Goal: Task Accomplishment & Management: Complete application form

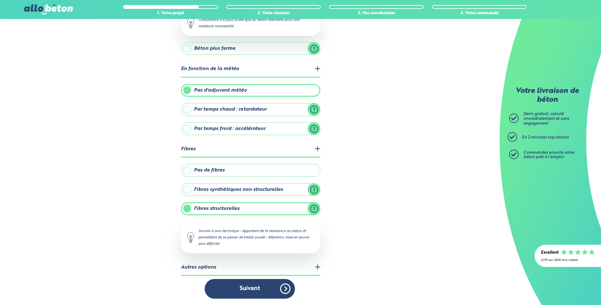
click at [265, 288] on button "Suivant" at bounding box center [250, 288] width 90 height 19
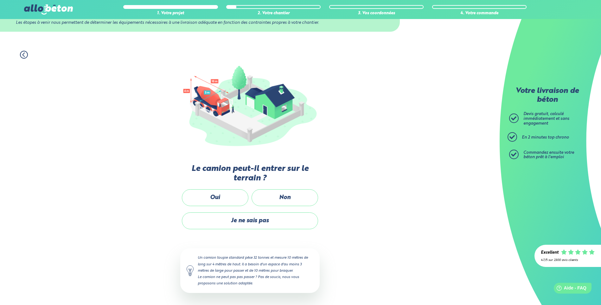
scroll to position [26, 0]
click at [264, 199] on label "Non" at bounding box center [284, 197] width 66 height 17
click at [0, 0] on input "Non" at bounding box center [0, 0] width 0 height 0
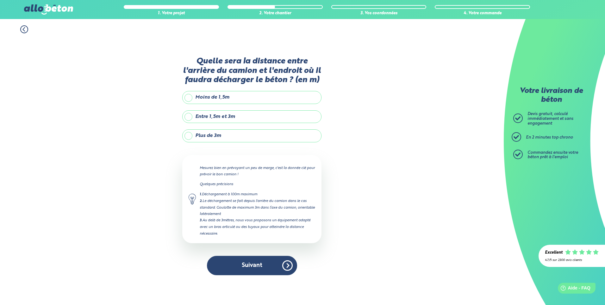
click at [223, 132] on label "Plus de 3m" at bounding box center [251, 135] width 139 height 13
click at [0, 0] on input "Plus de 3m" at bounding box center [0, 0] width 0 height 0
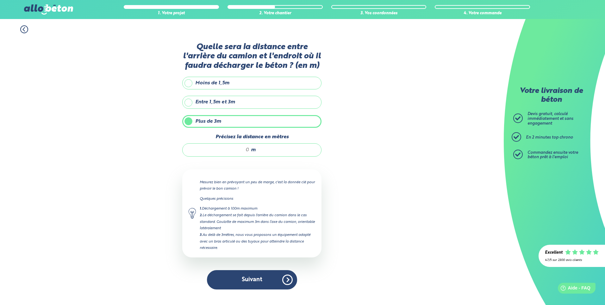
click at [253, 149] on span "m" at bounding box center [253, 150] width 5 height 6
type input "4"
type input "25"
click at [254, 278] on button "Suivant" at bounding box center [252, 279] width 90 height 19
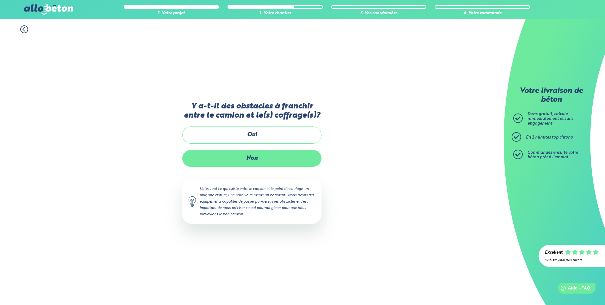
click at [271, 154] on label "Non" at bounding box center [251, 158] width 139 height 17
click at [0, 0] on input "Non" at bounding box center [0, 0] width 0 height 0
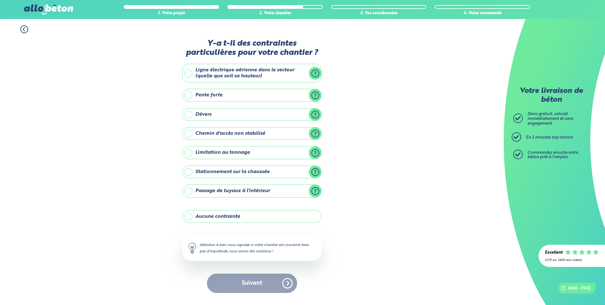
click at [237, 174] on label "Stationnement sur la chaussée" at bounding box center [251, 171] width 139 height 13
click at [0, 0] on input "Stationnement sur la chaussée" at bounding box center [0, 0] width 0 height 0
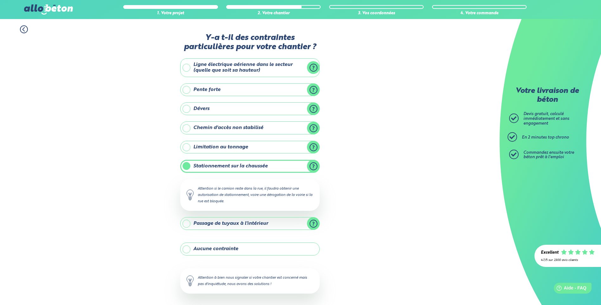
scroll to position [27, 0]
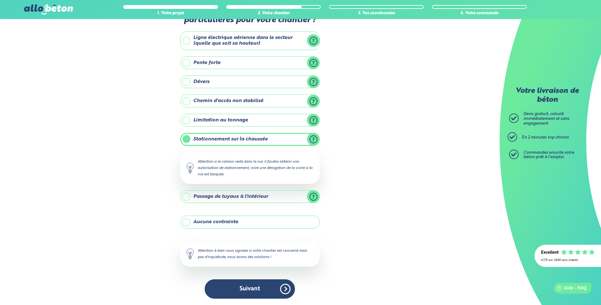
click at [241, 199] on label "Passage de tuyaux à l'intérieur" at bounding box center [249, 196] width 139 height 13
click at [0, 0] on input "Passage de tuyaux à l'intérieur" at bounding box center [0, 0] width 0 height 0
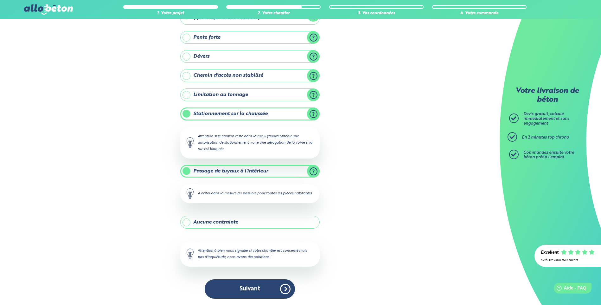
scroll to position [59, 0]
click at [264, 286] on button "Suivant" at bounding box center [250, 288] width 90 height 19
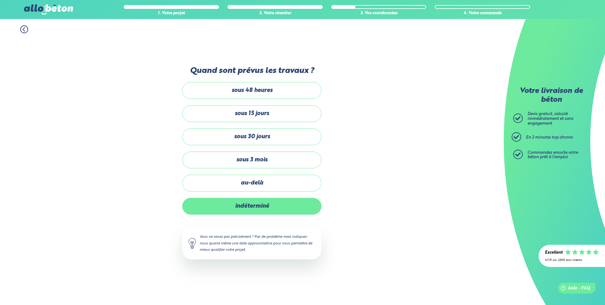
click at [269, 202] on label "indéterminé" at bounding box center [251, 206] width 139 height 17
click at [0, 0] on input "indéterminé" at bounding box center [0, 0] width 0 height 0
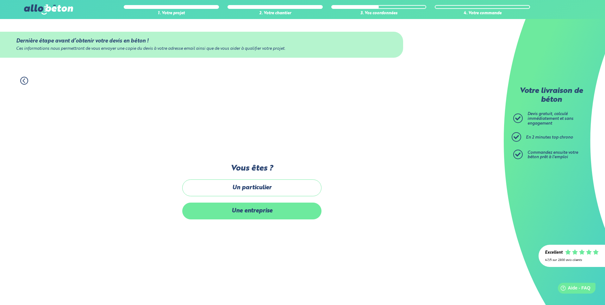
click at [273, 213] on label "Une entreprise" at bounding box center [251, 210] width 139 height 17
click at [0, 0] on input "Une entreprise" at bounding box center [0, 0] width 0 height 0
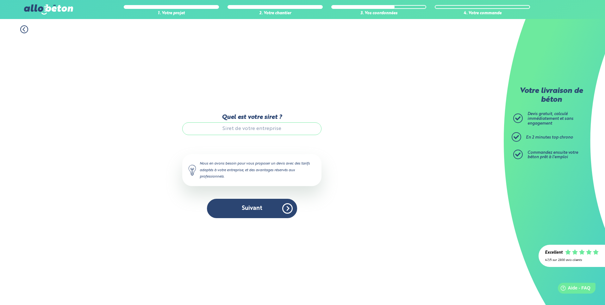
click at [255, 124] on input "Quel est votre siret ?" at bounding box center [251, 128] width 139 height 13
paste input "979 381 324 00016"
type input "979 381 324 00016"
click at [267, 211] on button "Suivant" at bounding box center [252, 208] width 90 height 19
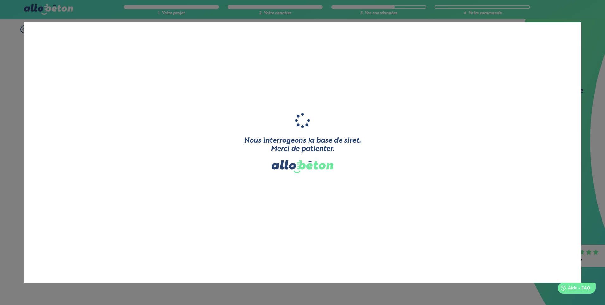
type input "LDL MULTI-SERVICES"
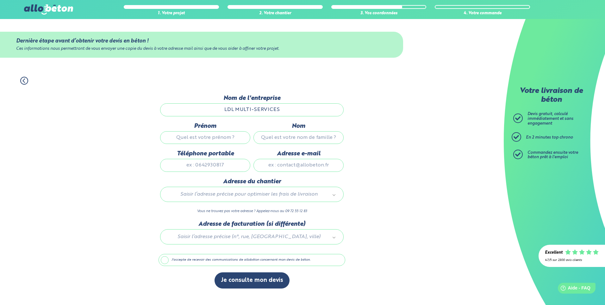
click at [231, 141] on input "Prénom" at bounding box center [205, 137] width 90 height 13
type input "[PERSON_NAME]"
type input "Lechner"
type input "0659841386"
type input "[EMAIL_ADDRESS][DOMAIN_NAME]"
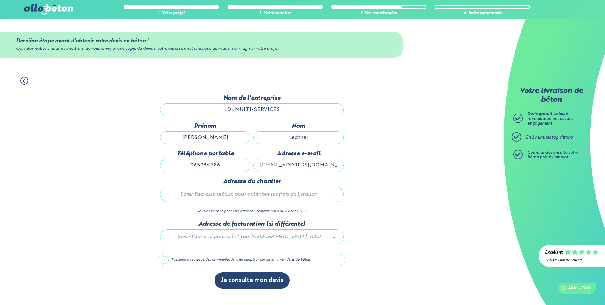
type input "[STREET_ADDRESS][PERSON_NAME]"
click at [319, 165] on input "[EMAIL_ADDRESS][DOMAIN_NAME]" at bounding box center [299, 165] width 90 height 13
drag, startPoint x: 331, startPoint y: 162, endPoint x: 232, endPoint y: 166, distance: 99.2
click at [232, 166] on div "Prénom [PERSON_NAME] Téléphone portable [PHONE_NUMBER] Adresse e-mail [EMAIL_AD…" at bounding box center [252, 150] width 187 height 55
type input "[EMAIL_ADDRESS][DOMAIN_NAME]"
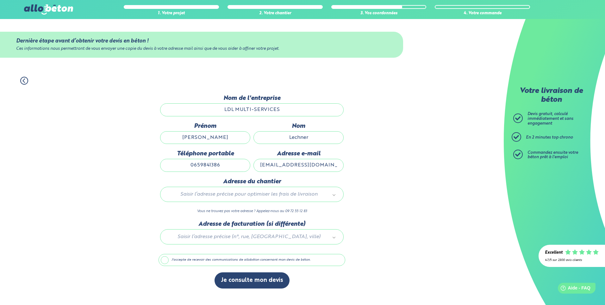
type input "24"
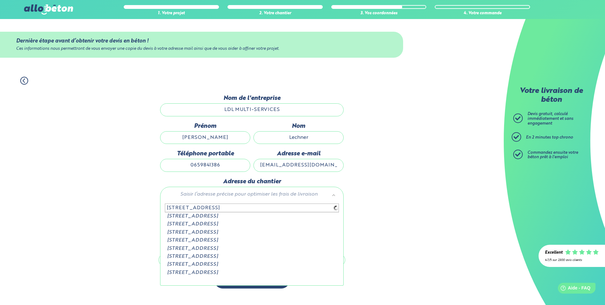
type input "[STREET_ADDRESS]"
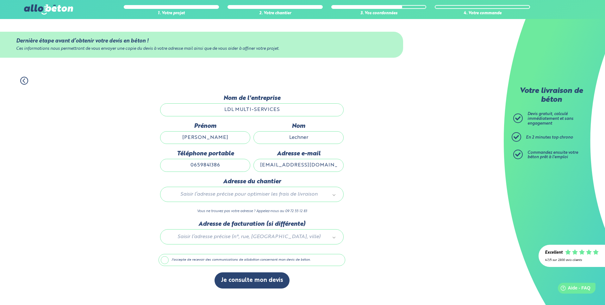
click at [267, 189] on div "Saisir l’adresse précise pour optimiser les frais de livraison" at bounding box center [252, 194] width 184 height 15
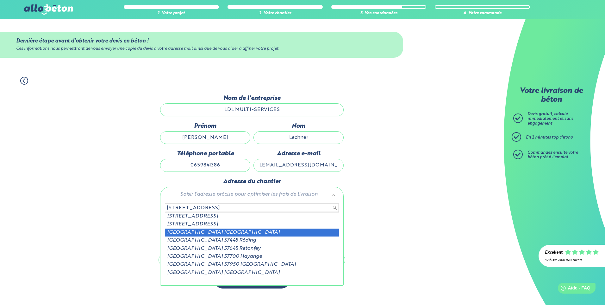
type input "[STREET_ADDRESS]"
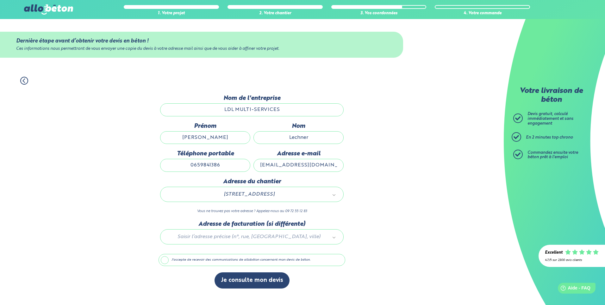
click at [270, 231] on div at bounding box center [252, 235] width 187 height 30
click at [252, 249] on input "text" at bounding box center [252, 250] width 174 height 9
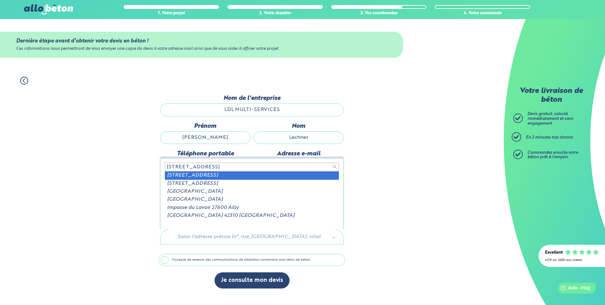
type input "[STREET_ADDRESS]"
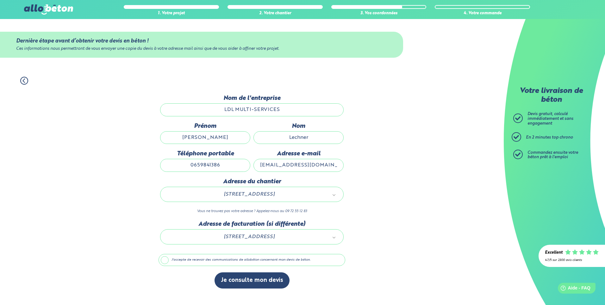
click at [174, 260] on label "J'accepte de recevoir des communications de allobéton concernant mon devis de b…" at bounding box center [252, 260] width 187 height 12
click at [0, 0] on input "J'accepte de recevoir des communications de allobéton concernant mon devis de b…" at bounding box center [0, 0] width 0 height 0
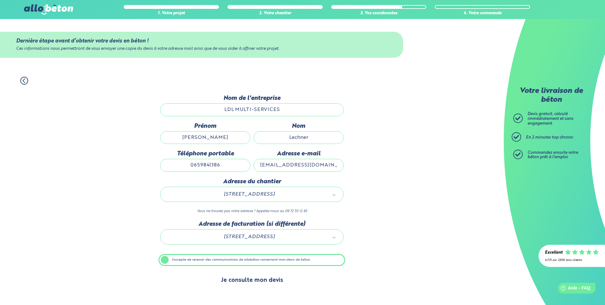
click at [232, 278] on button "Je consulte mon devis" at bounding box center [252, 280] width 75 height 16
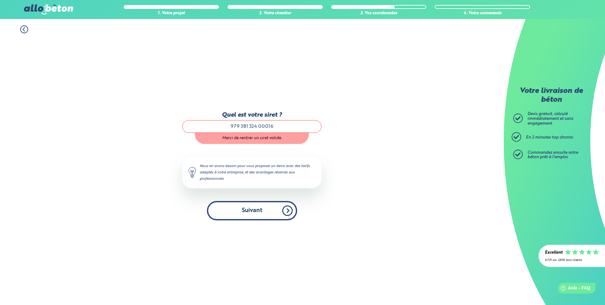
click at [254, 206] on button "Suivant" at bounding box center [252, 210] width 90 height 19
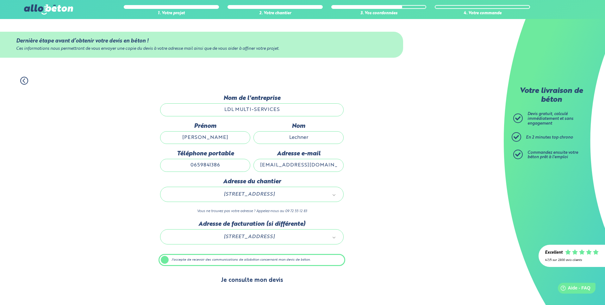
click at [265, 280] on button "Je consulte mon devis" at bounding box center [252, 280] width 75 height 16
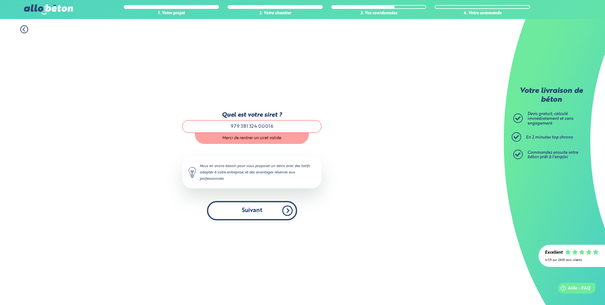
click at [262, 214] on button "Suivant" at bounding box center [252, 210] width 90 height 19
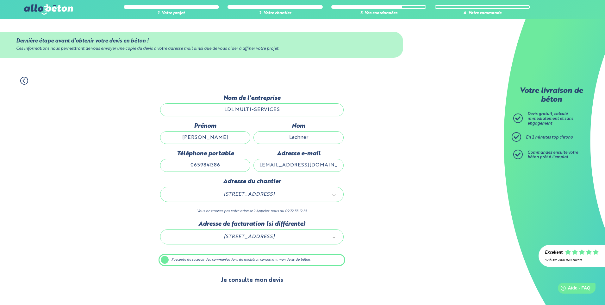
click at [246, 280] on button "Je consulte mon devis" at bounding box center [252, 280] width 75 height 16
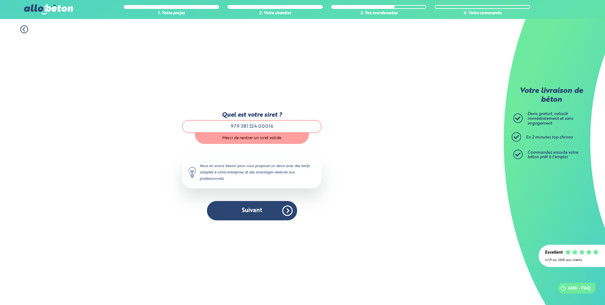
click at [230, 124] on input "979 381 324 00016" at bounding box center [251, 126] width 139 height 13
click at [242, 124] on input "979 381 324 00016" at bounding box center [251, 126] width 139 height 13
type input "97938132400016"
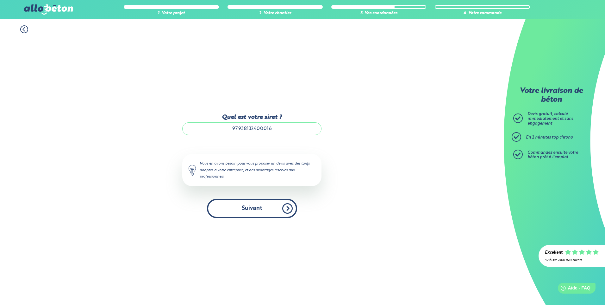
click at [254, 204] on button "Suivant" at bounding box center [252, 208] width 90 height 19
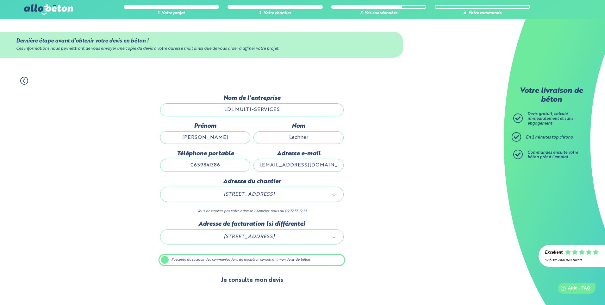
click at [241, 280] on button "Je consulte mon devis" at bounding box center [252, 280] width 75 height 16
